Goal: Information Seeking & Learning: Learn about a topic

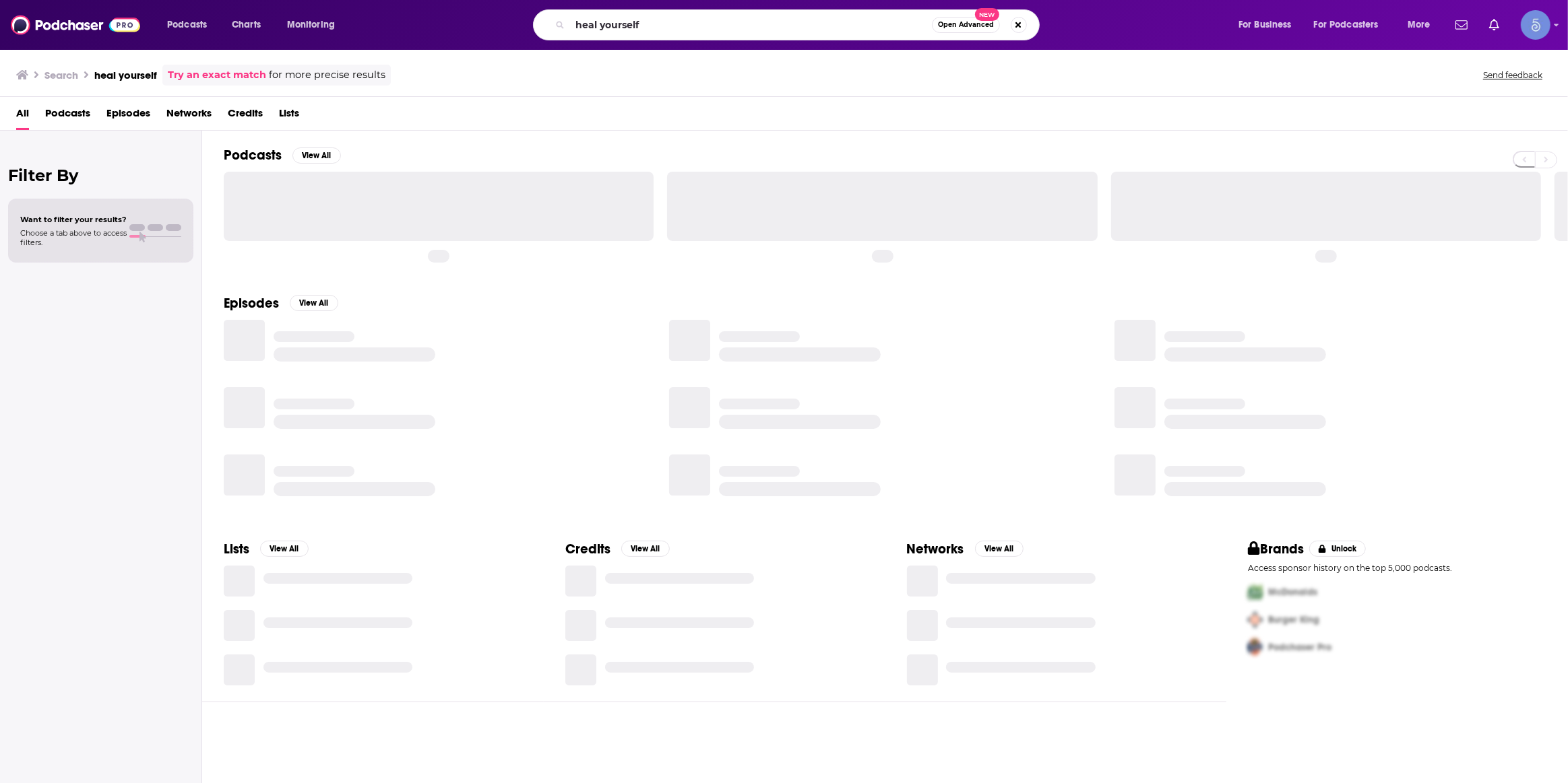
click at [612, 34] on input "heal yourself" at bounding box center [750, 25] width 362 height 22
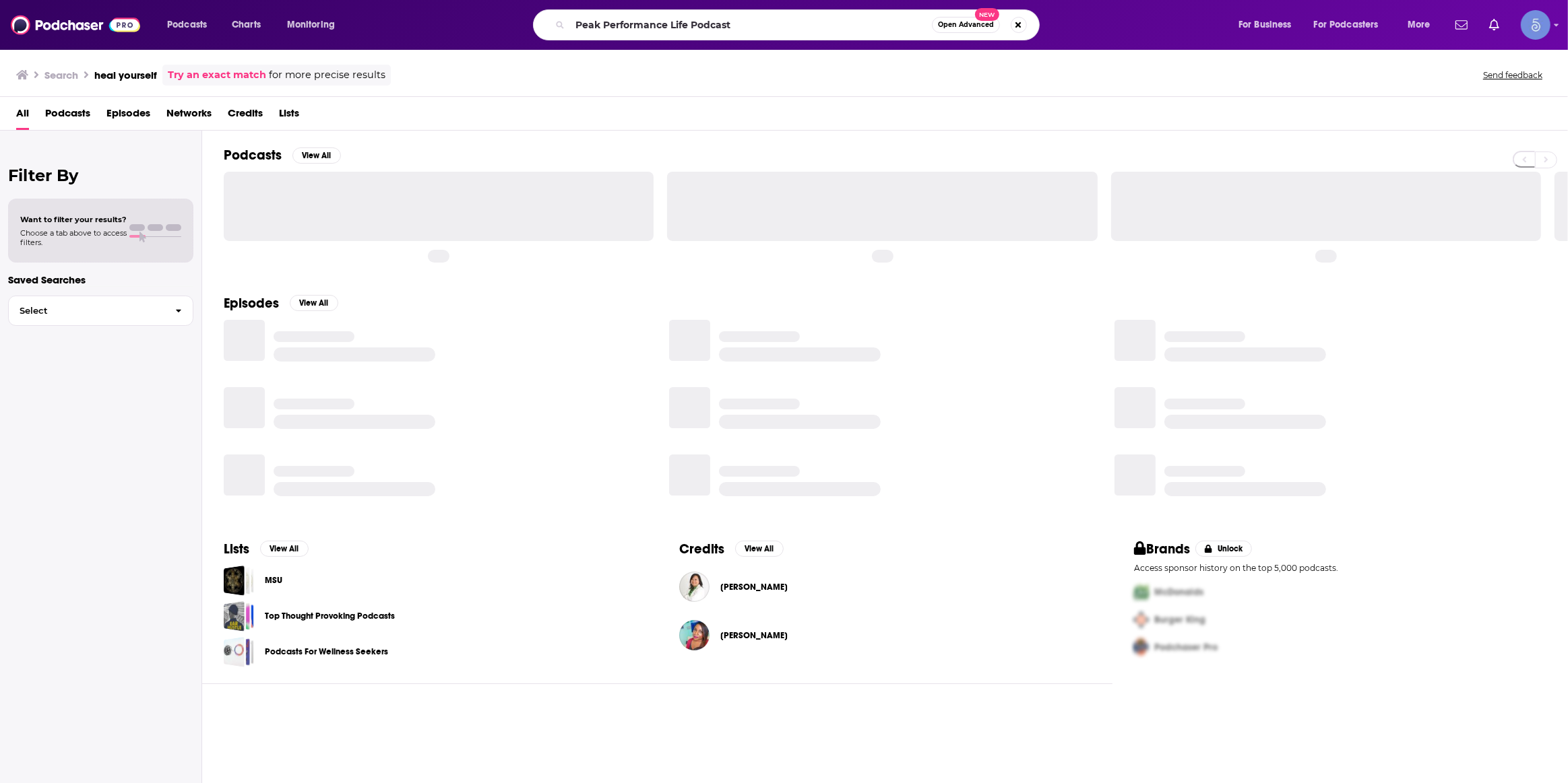
type input "Peak Performance Life Podcast"
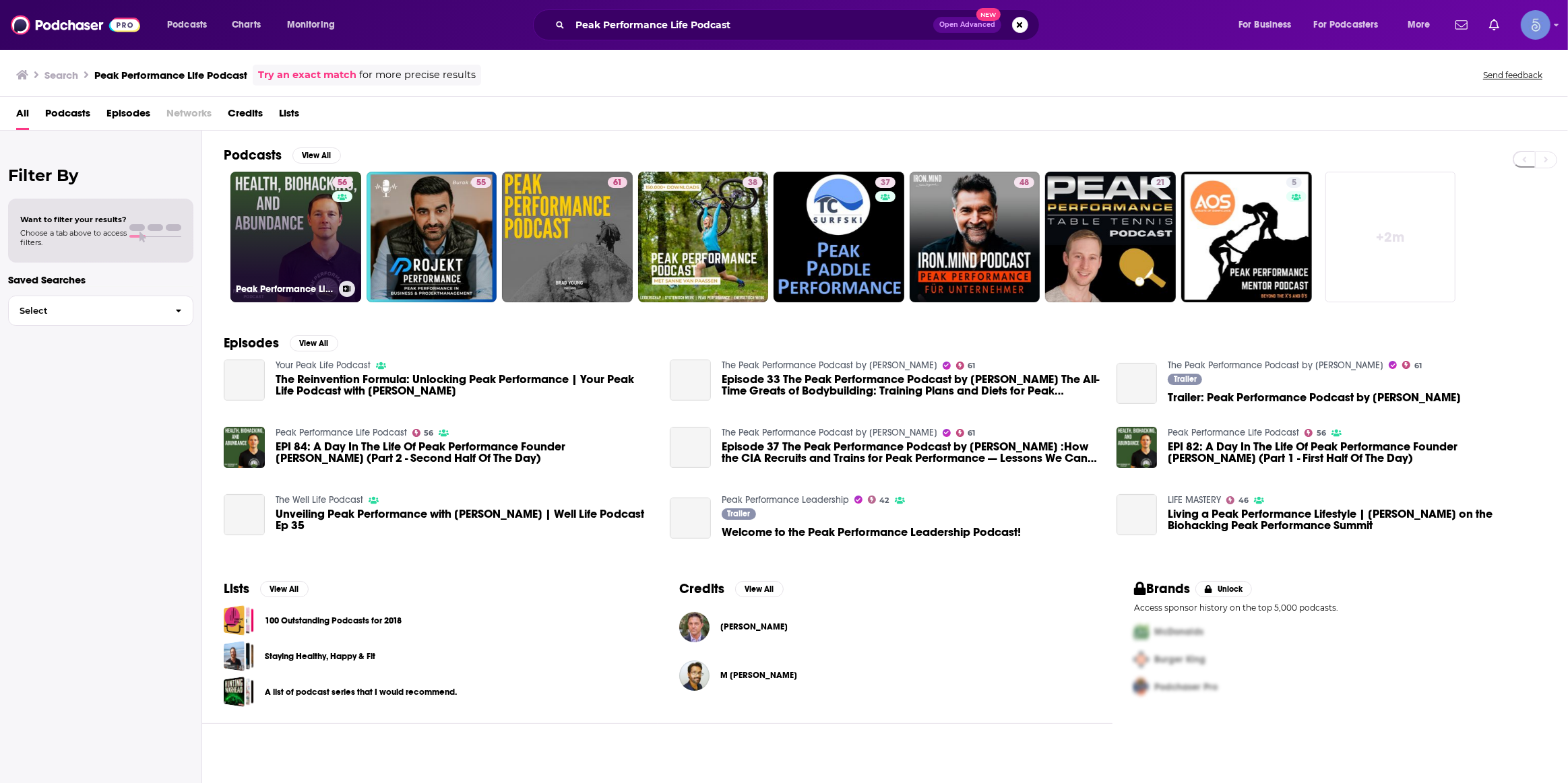
click at [328, 275] on link "56 Peak Performance Life Podcast" at bounding box center [296, 237] width 131 height 131
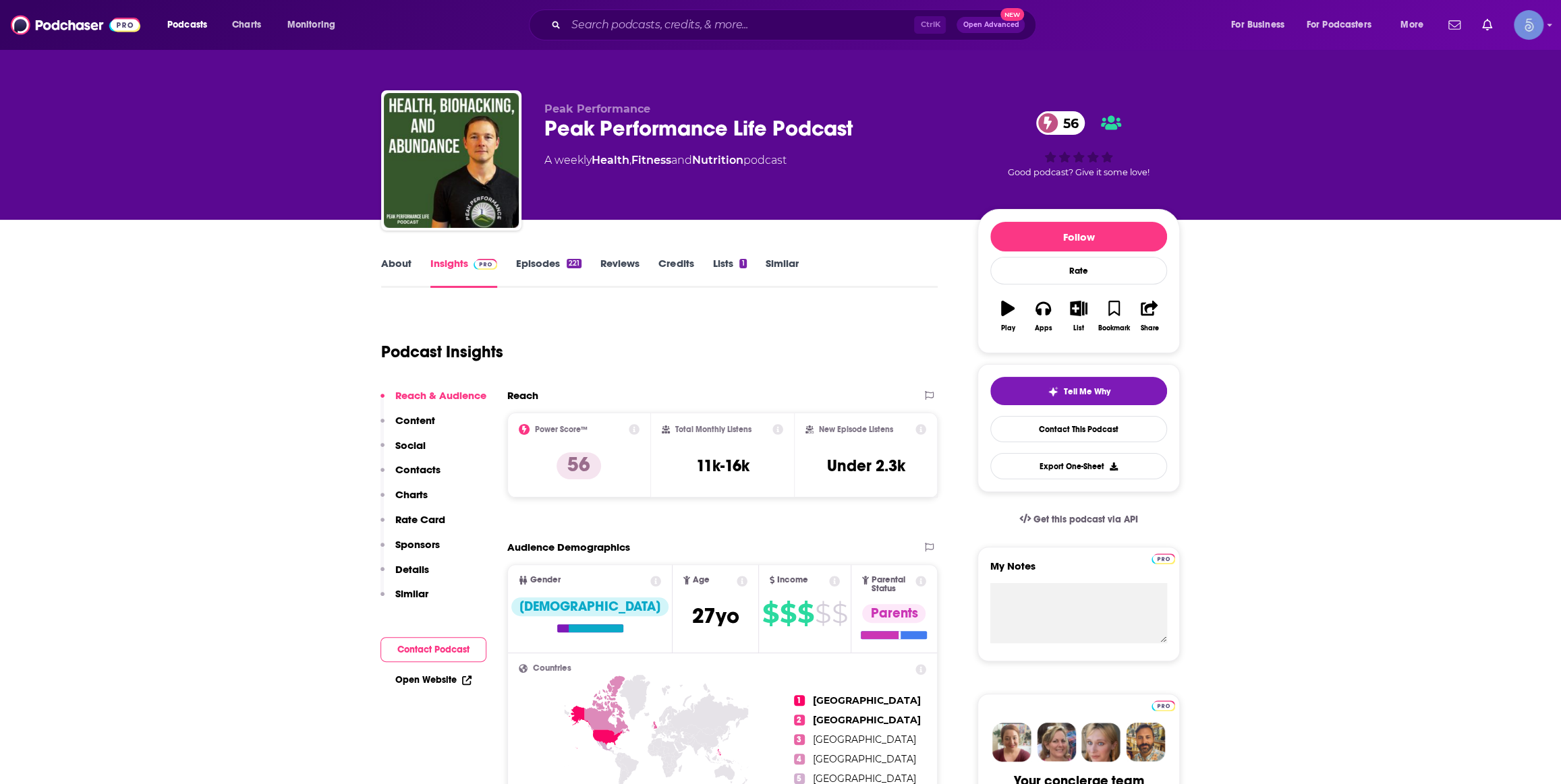
click at [407, 262] on link "About" at bounding box center [396, 272] width 30 height 31
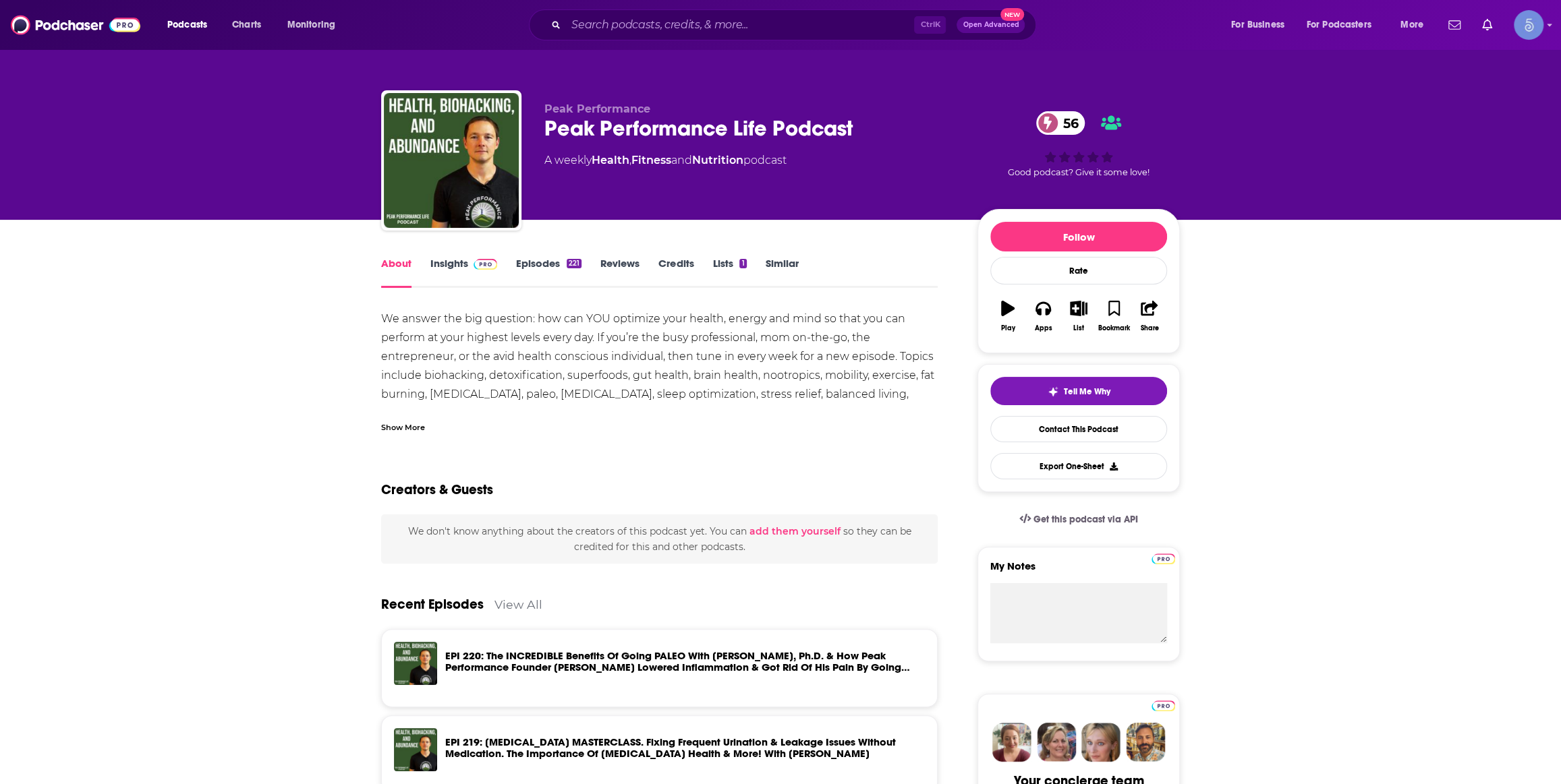
click at [394, 430] on div "Show More" at bounding box center [403, 427] width 44 height 12
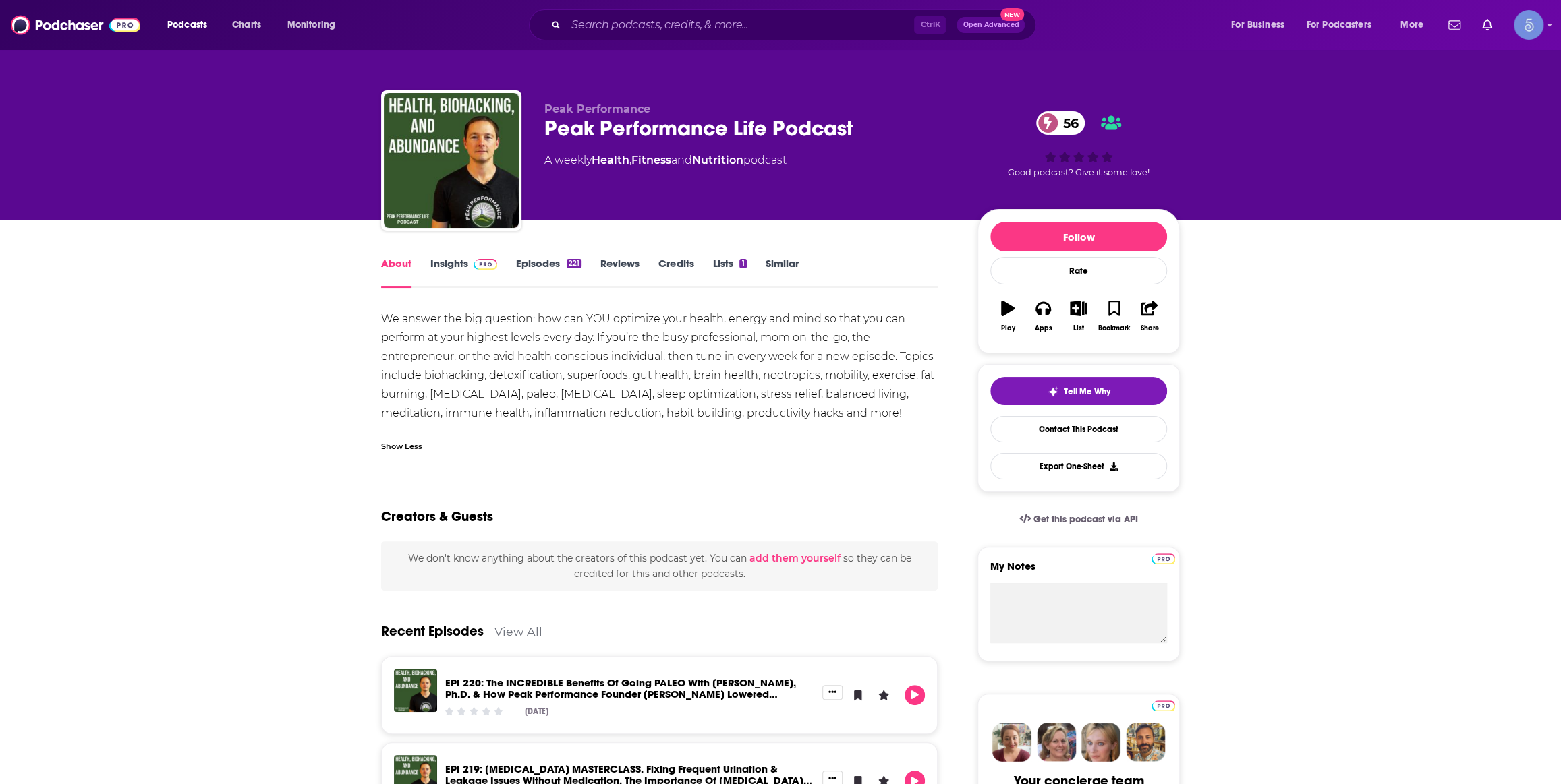
click at [468, 275] on link "Insights" at bounding box center [464, 272] width 67 height 31
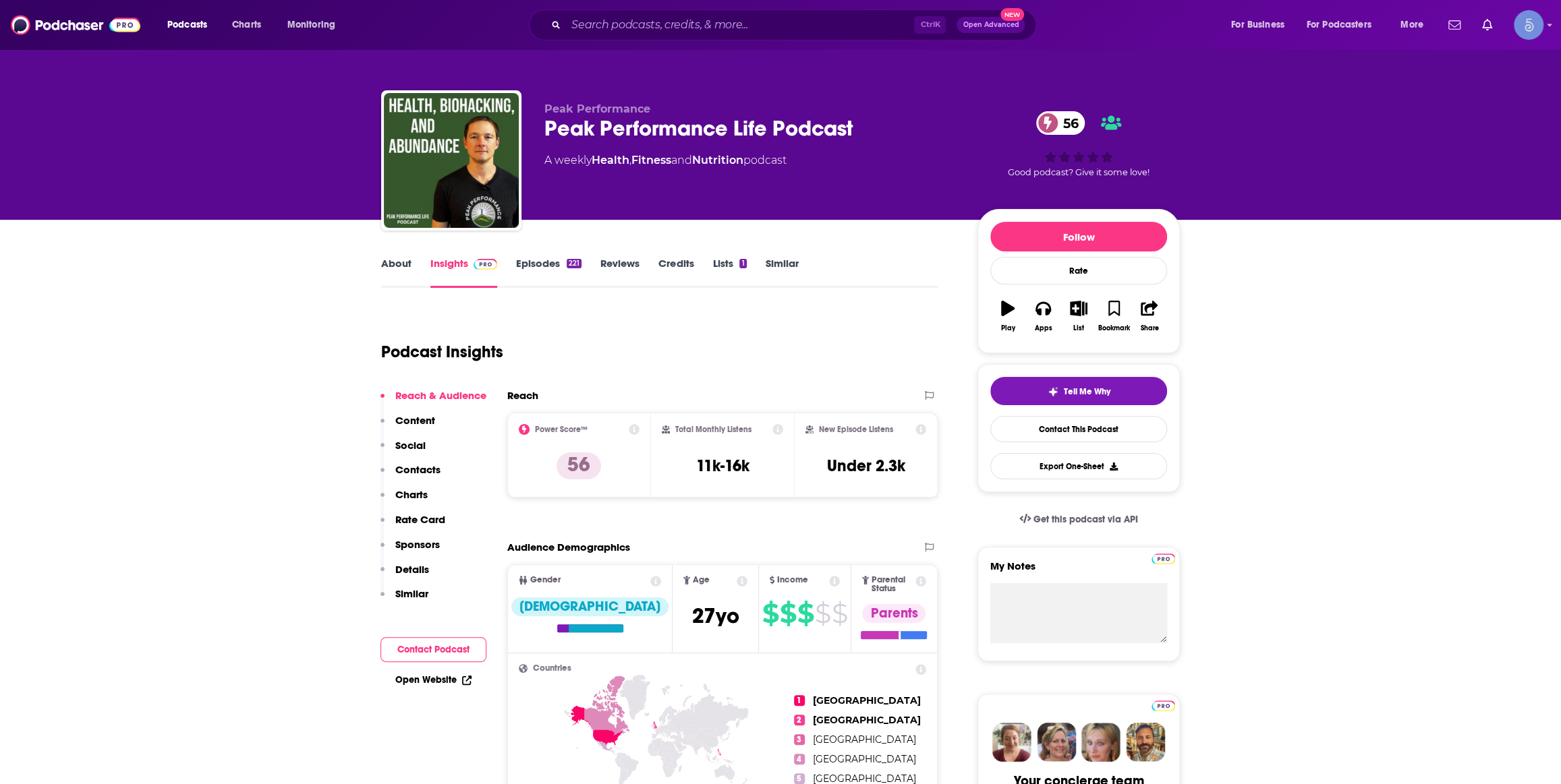
click at [690, 261] on link "Credits" at bounding box center [676, 272] width 35 height 31
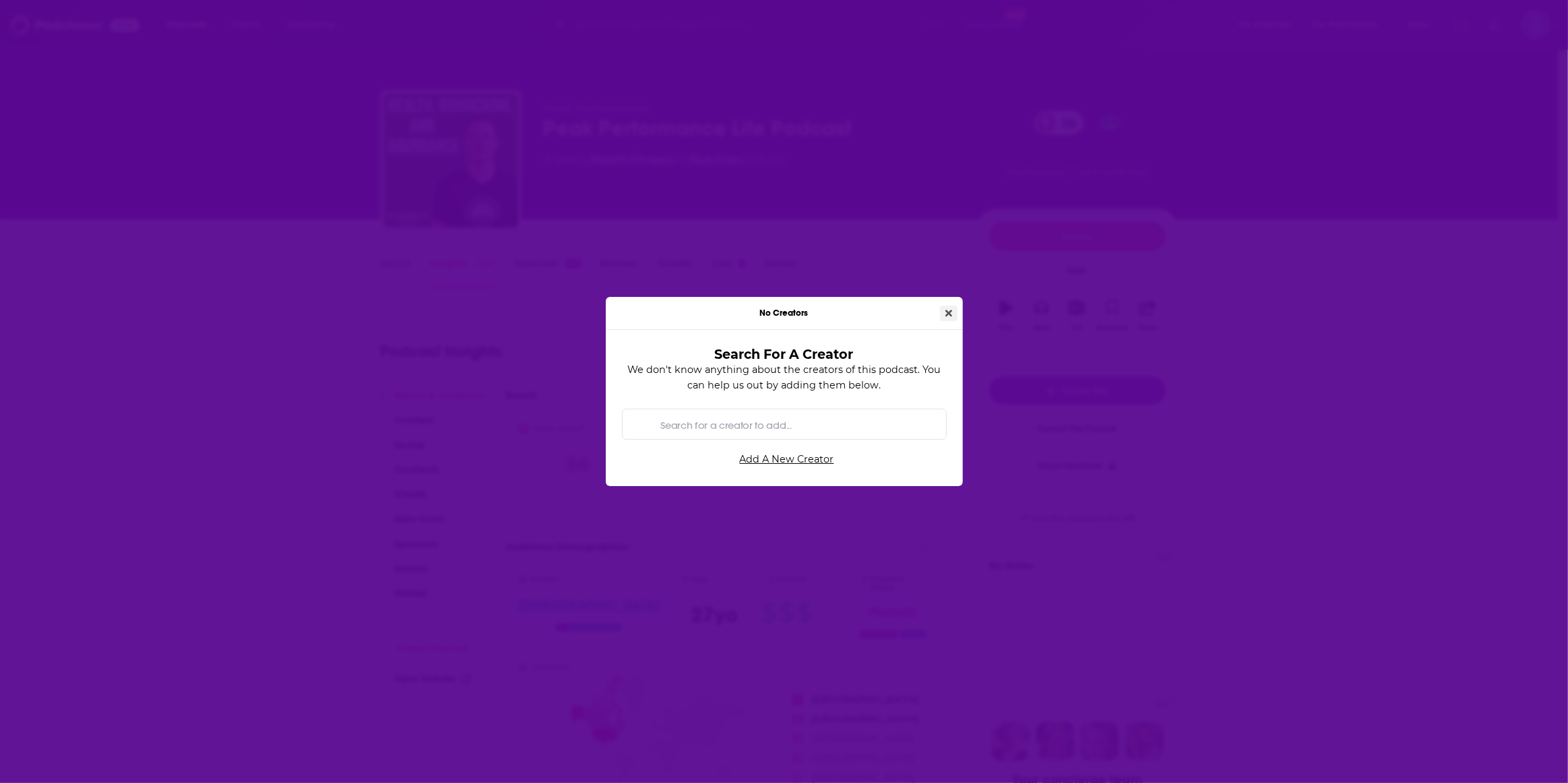
click at [950, 319] on button "Close" at bounding box center [948, 314] width 17 height 16
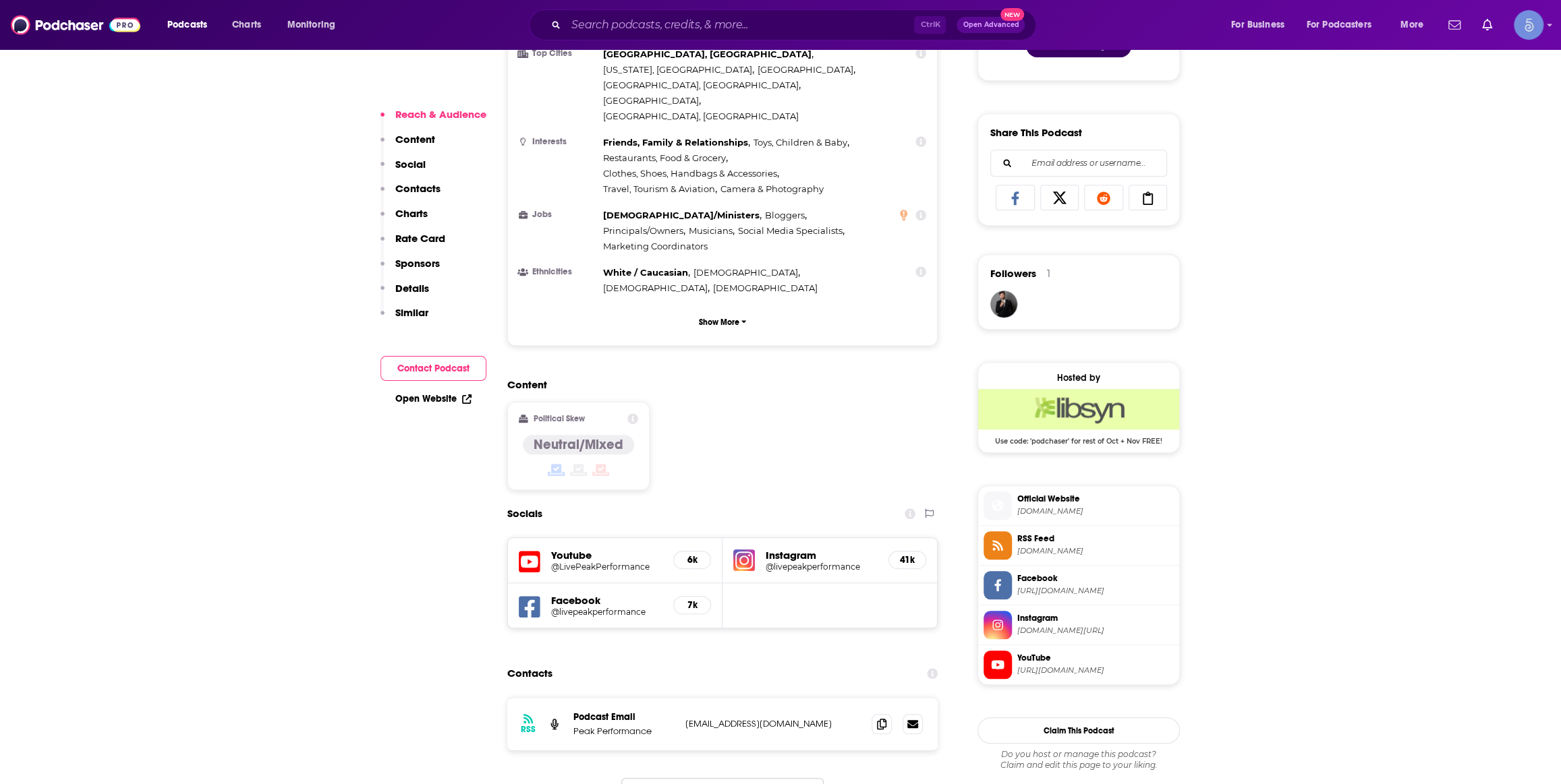
scroll to position [817, 0]
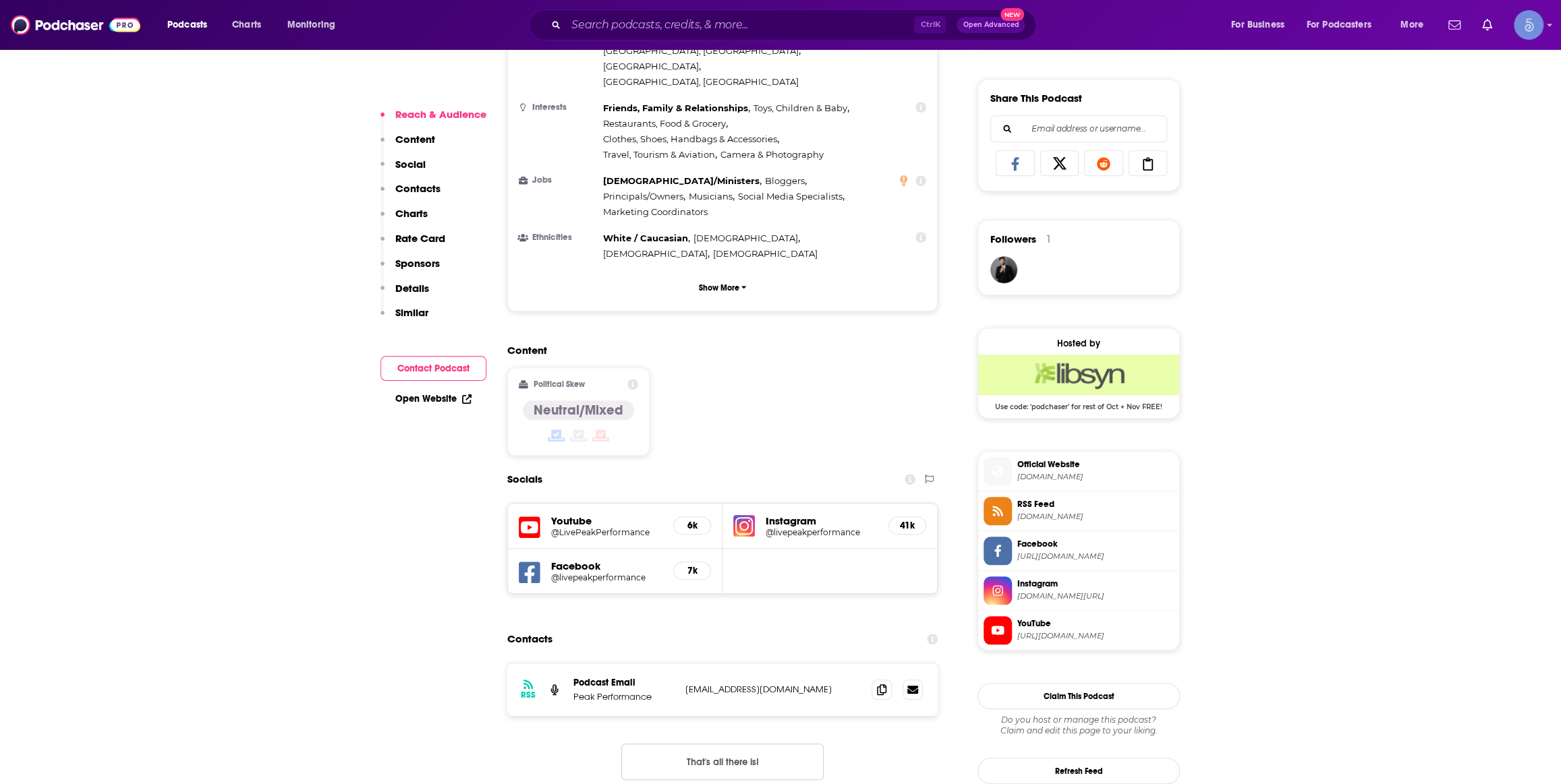
click at [601, 527] on h5 "@LivePeakPerformance" at bounding box center [606, 532] width 112 height 10
